Goal: Find specific page/section: Find specific page/section

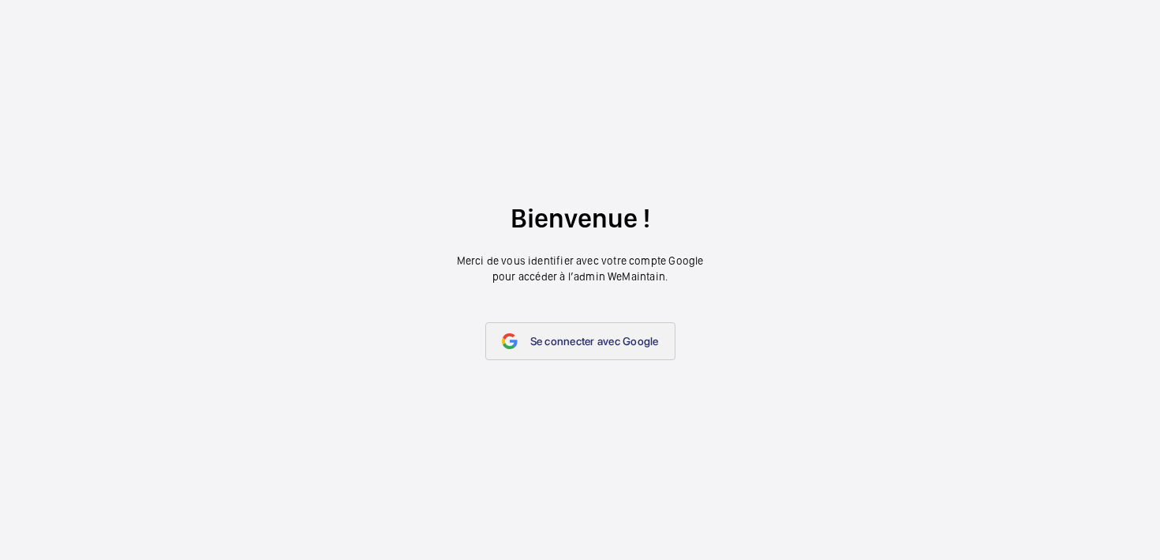
click at [597, 331] on link "Se connecter avec Google" at bounding box center [580, 341] width 190 height 38
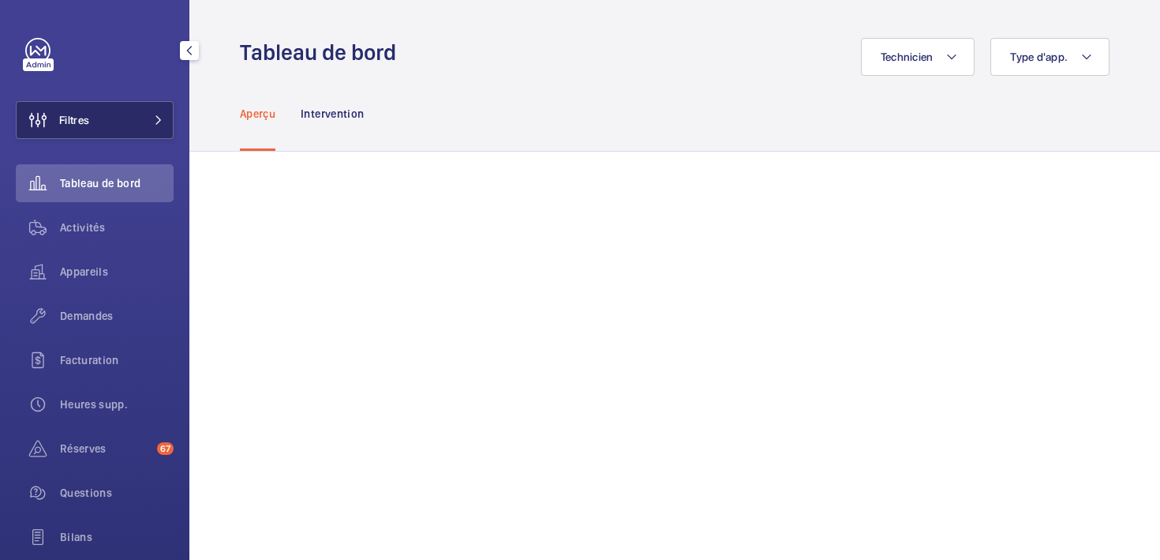
click at [92, 118] on button "Filtres" at bounding box center [95, 120] width 158 height 38
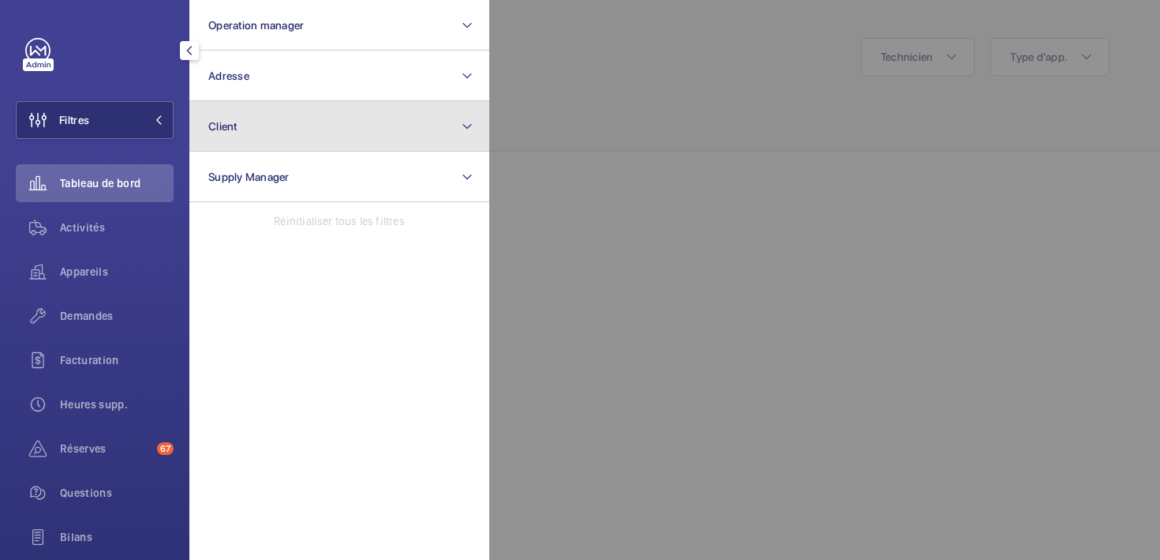
click at [298, 122] on button "Client" at bounding box center [339, 126] width 300 height 51
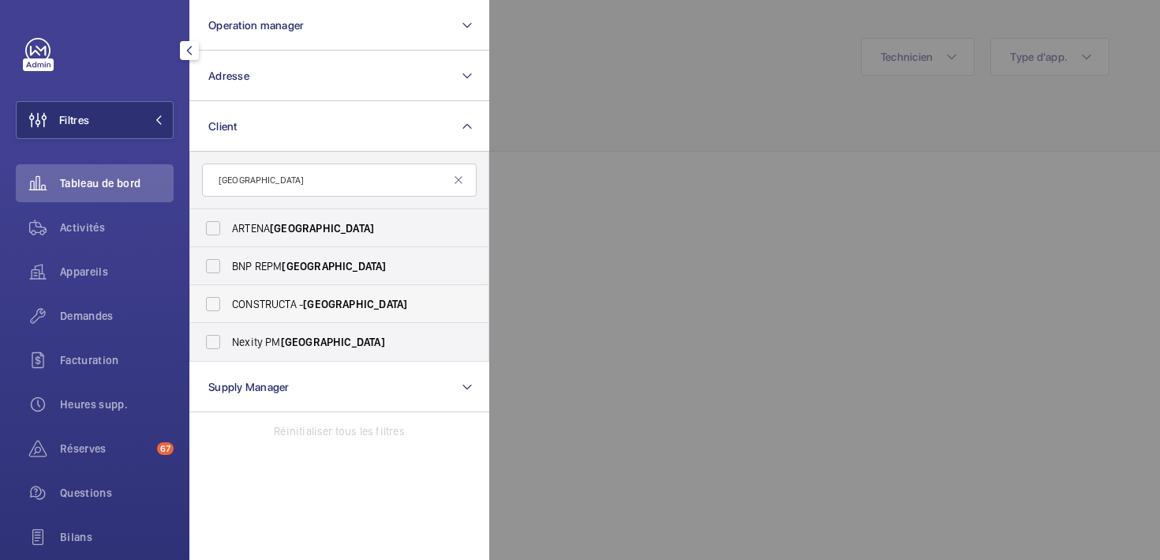
type input "[GEOGRAPHIC_DATA]"
click at [324, 299] on span "[GEOGRAPHIC_DATA]" at bounding box center [355, 304] width 104 height 13
click at [229, 299] on input "CONSTRUCTA - [GEOGRAPHIC_DATA]" at bounding box center [213, 304] width 32 height 32
checkbox input "true"
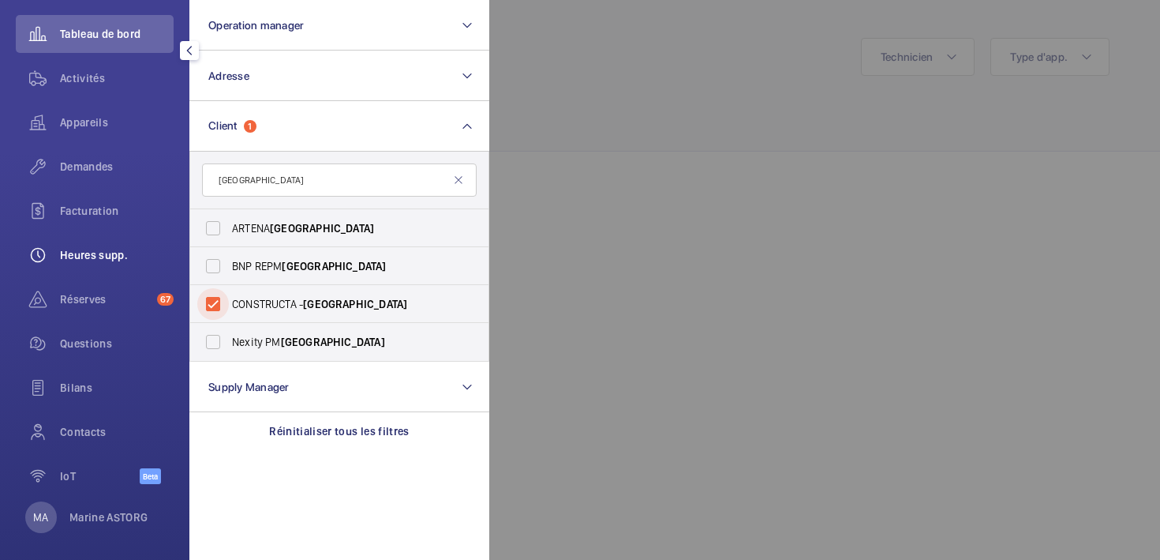
scroll to position [160, 0]
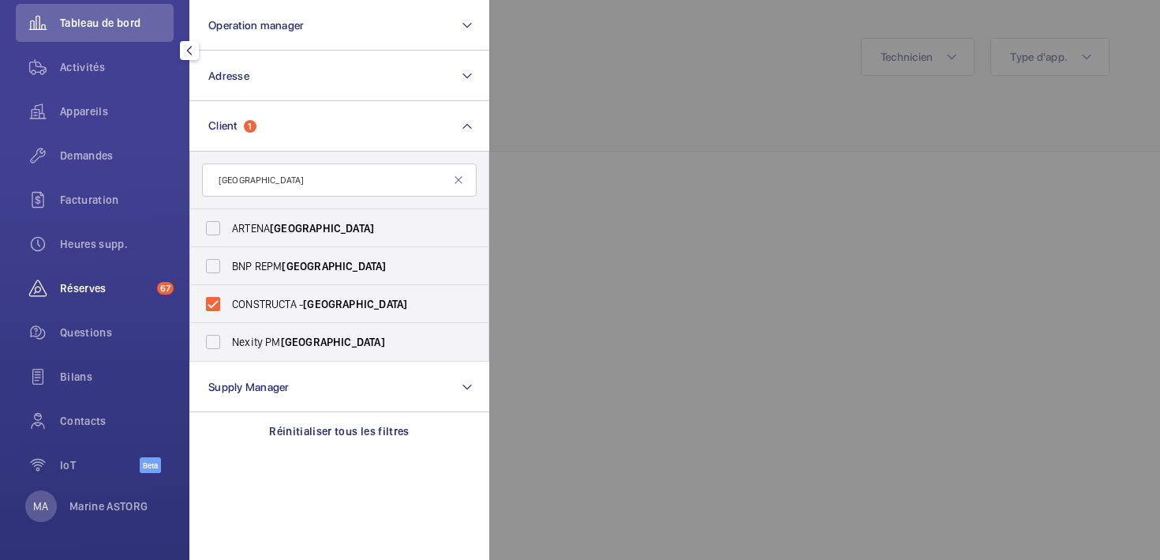
click at [84, 276] on div "Réserves 67" at bounding box center [95, 288] width 158 height 38
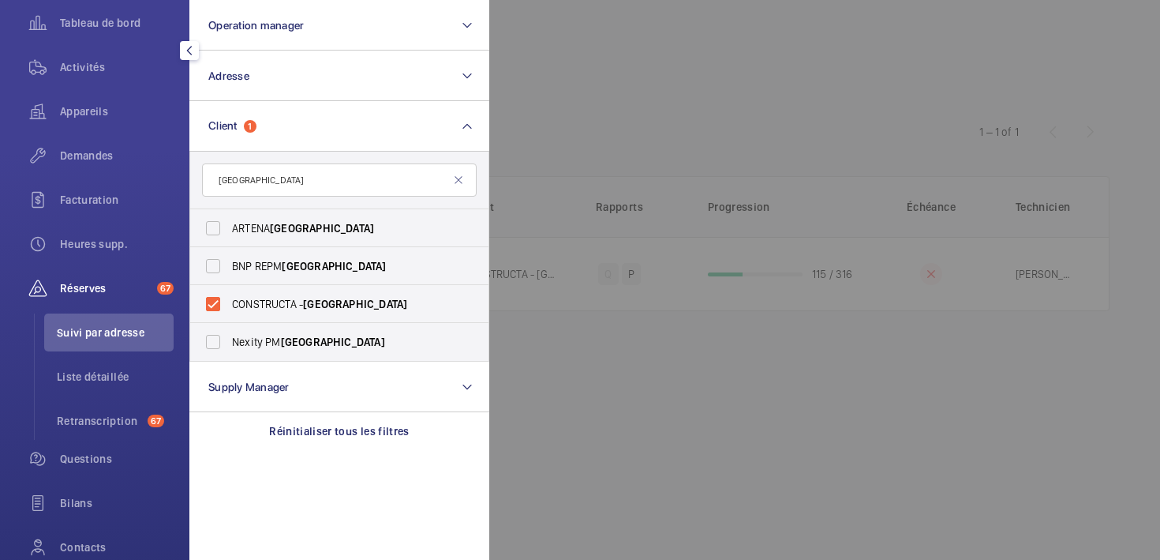
click at [691, 89] on div at bounding box center [1069, 280] width 1160 height 560
